Goal: Find specific page/section

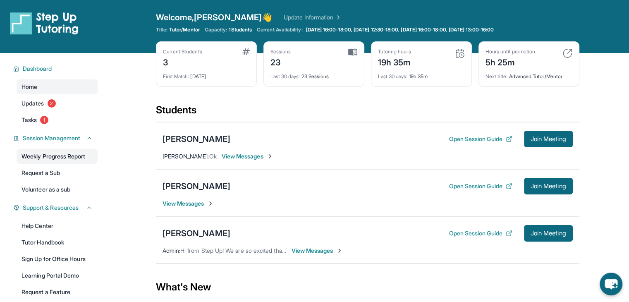
click at [58, 153] on link "Weekly Progress Report" at bounding box center [57, 156] width 81 height 15
click at [67, 157] on link "Weekly Progress Report" at bounding box center [57, 156] width 81 height 15
click at [60, 158] on link "Weekly Progress Report" at bounding box center [57, 156] width 81 height 15
